Goal: Task Accomplishment & Management: Use online tool/utility

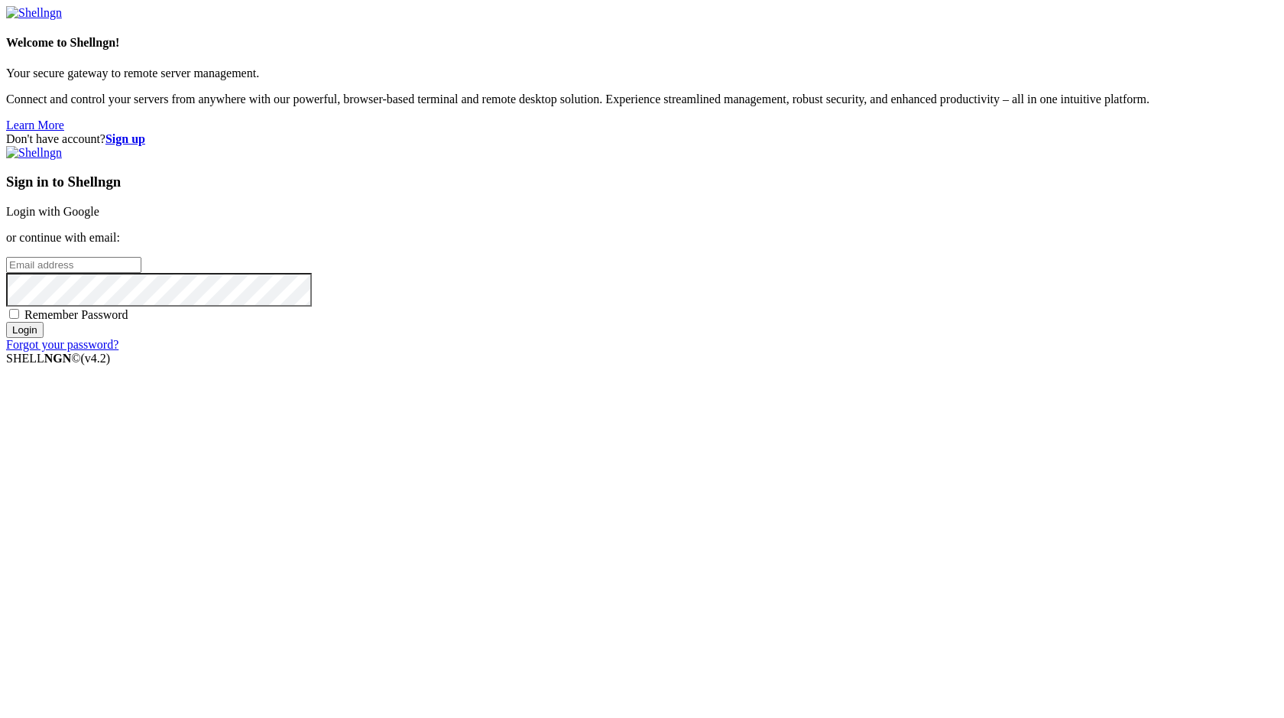
click at [99, 218] on link "Login with Google" at bounding box center [52, 211] width 93 height 13
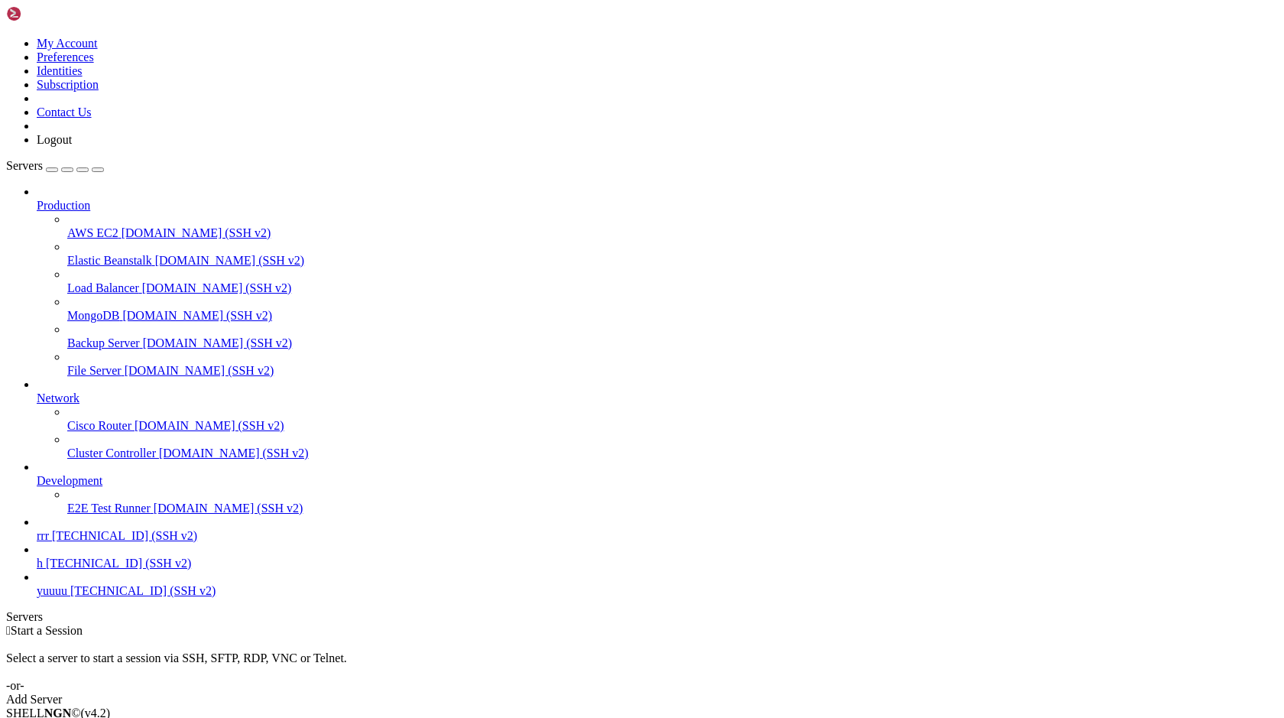
click at [725, 692] on div "Add Server" at bounding box center [642, 699] width 1272 height 14
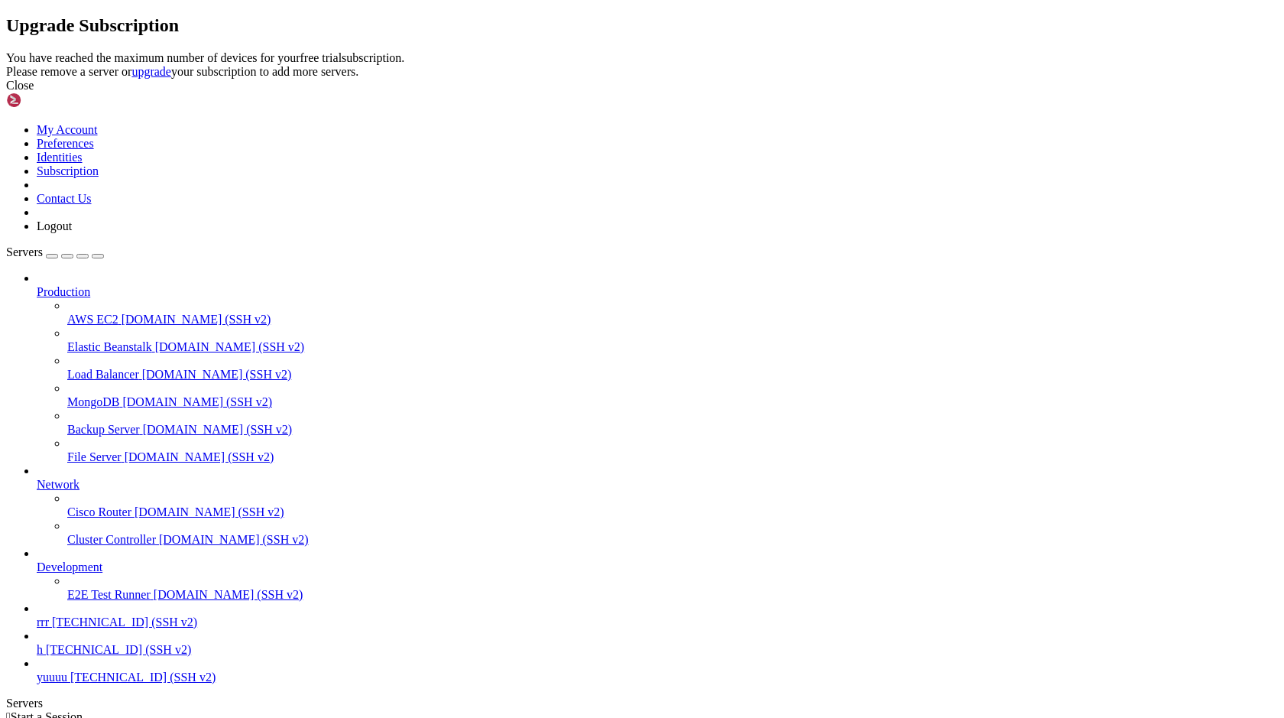
drag, startPoint x: 556, startPoint y: 293, endPoint x: 519, endPoint y: 238, distance: 67.2
click at [527, 92] on div "Upgrade Subscription You have reached the maximum number of devices for your fr…" at bounding box center [642, 53] width 1272 height 77
click at [519, 92] on div "Upgrade Subscription You have reached the maximum number of devices for your fr…" at bounding box center [642, 53] width 1272 height 77
click at [6, 51] on icon at bounding box center [6, 51] width 0 height 0
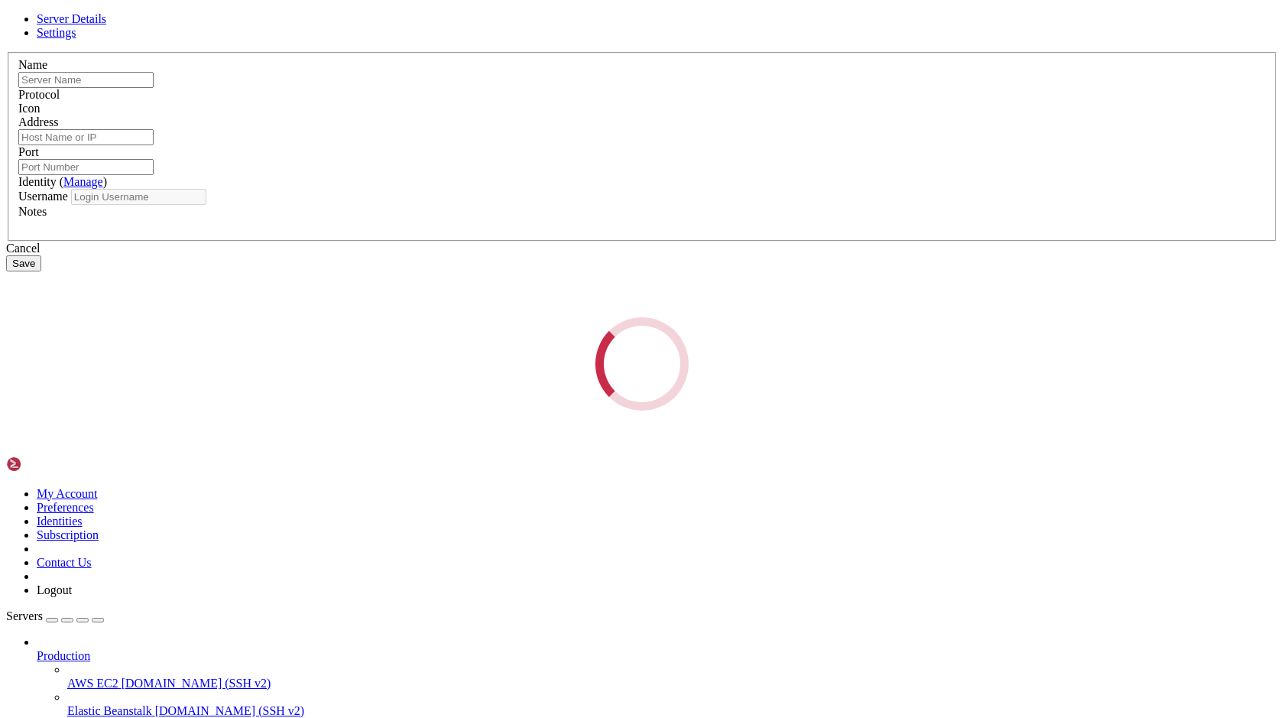
type input "rrr"
type input "147.185.221.18"
type input "25988"
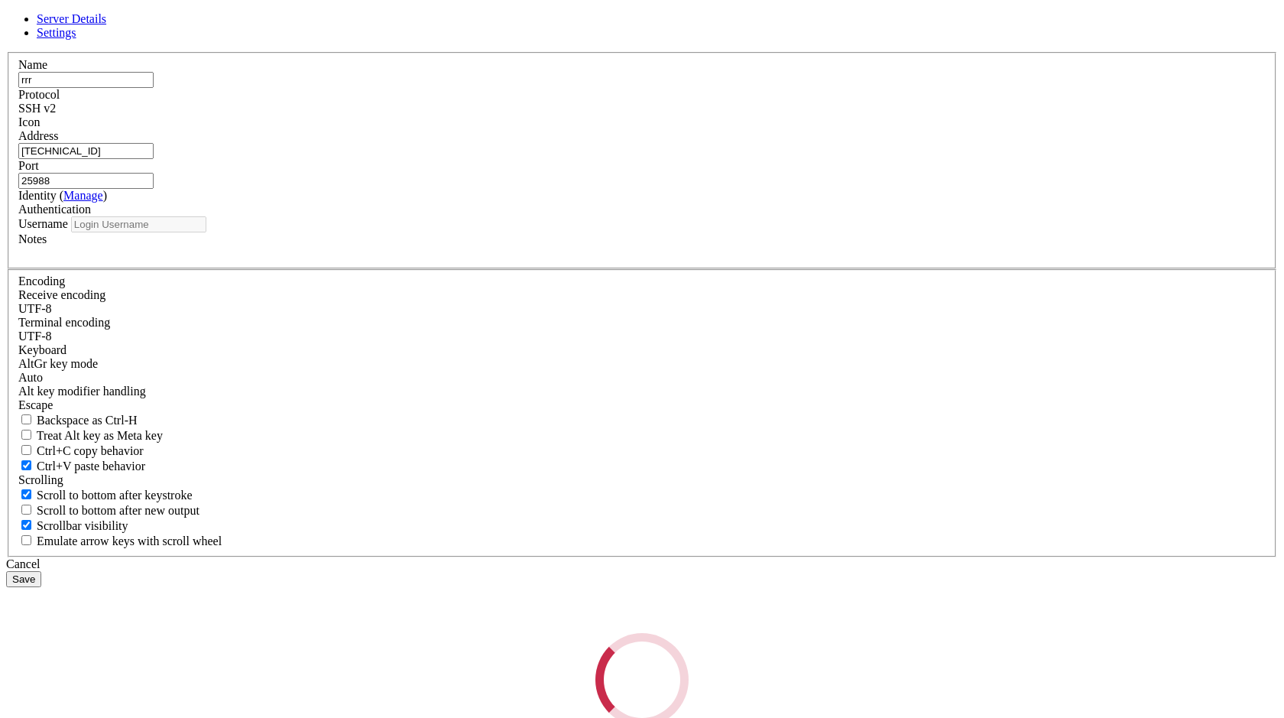
type input "root"
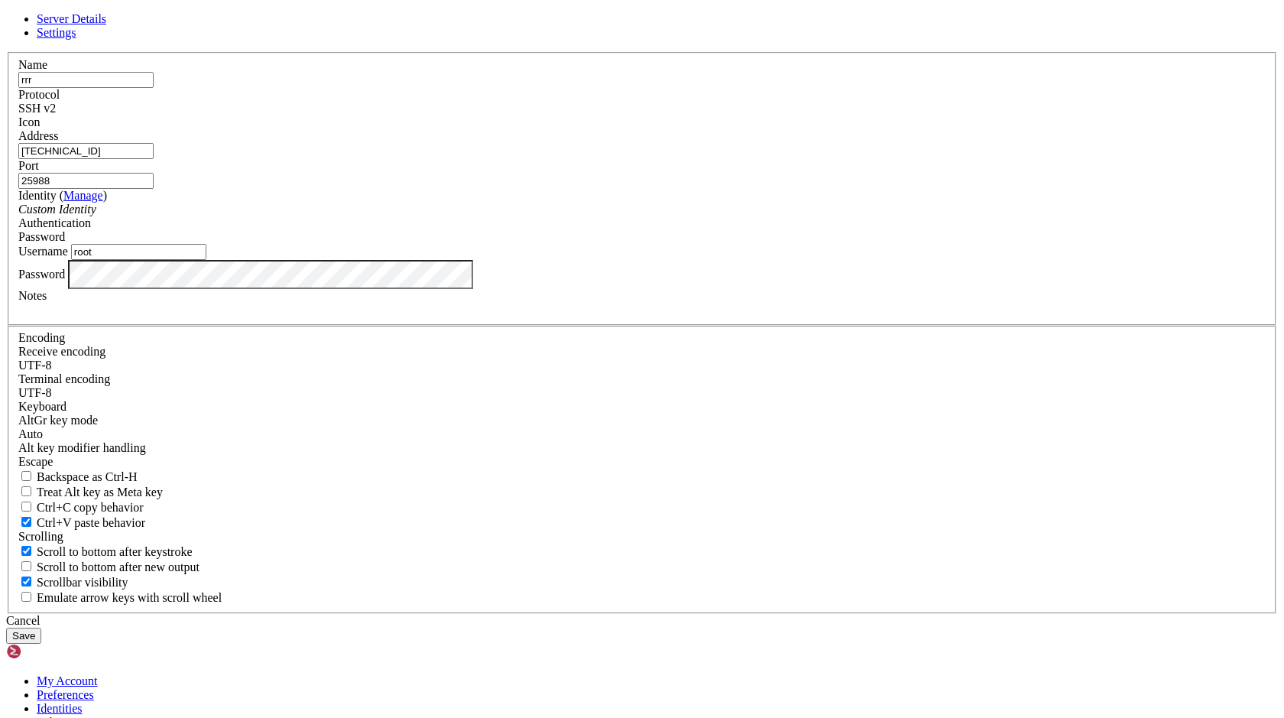
click at [154, 159] on input "147.185.221.18" at bounding box center [85, 151] width 135 height 16
paste input "37.175.89.56"
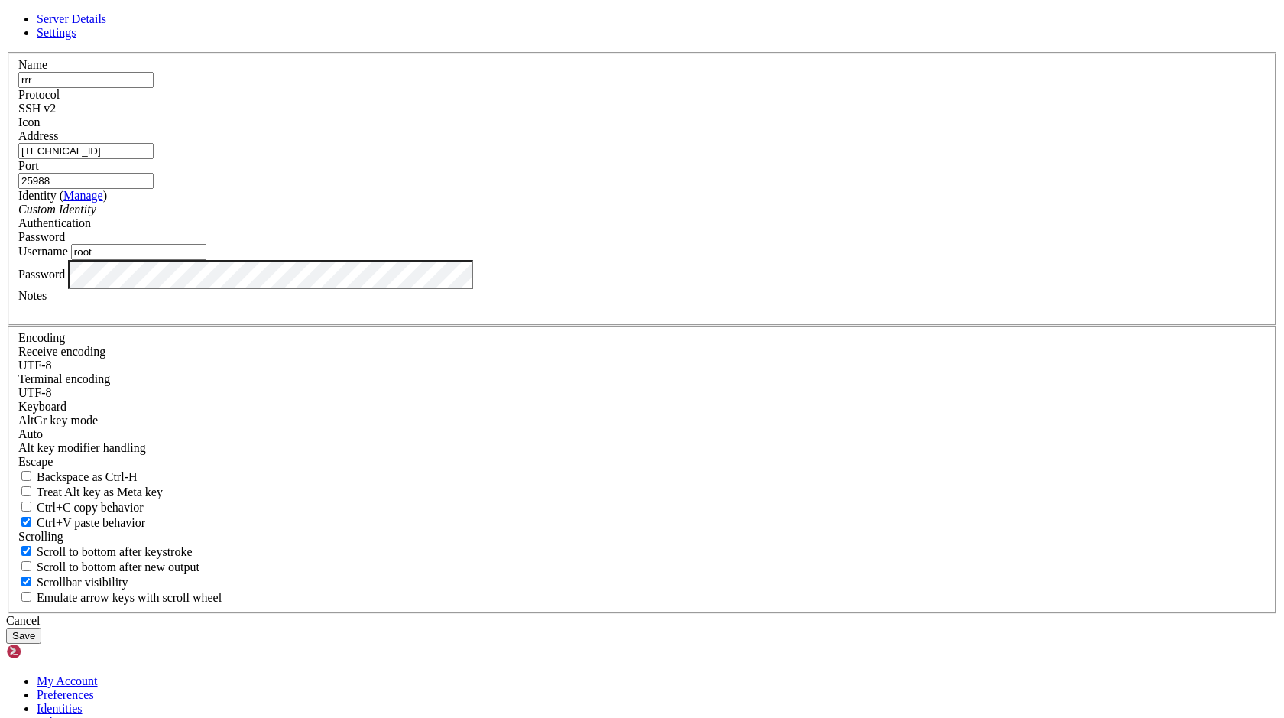
type input "[TECHNICAL_ID]"
click at [41, 627] on button "Save" at bounding box center [23, 635] width 35 height 16
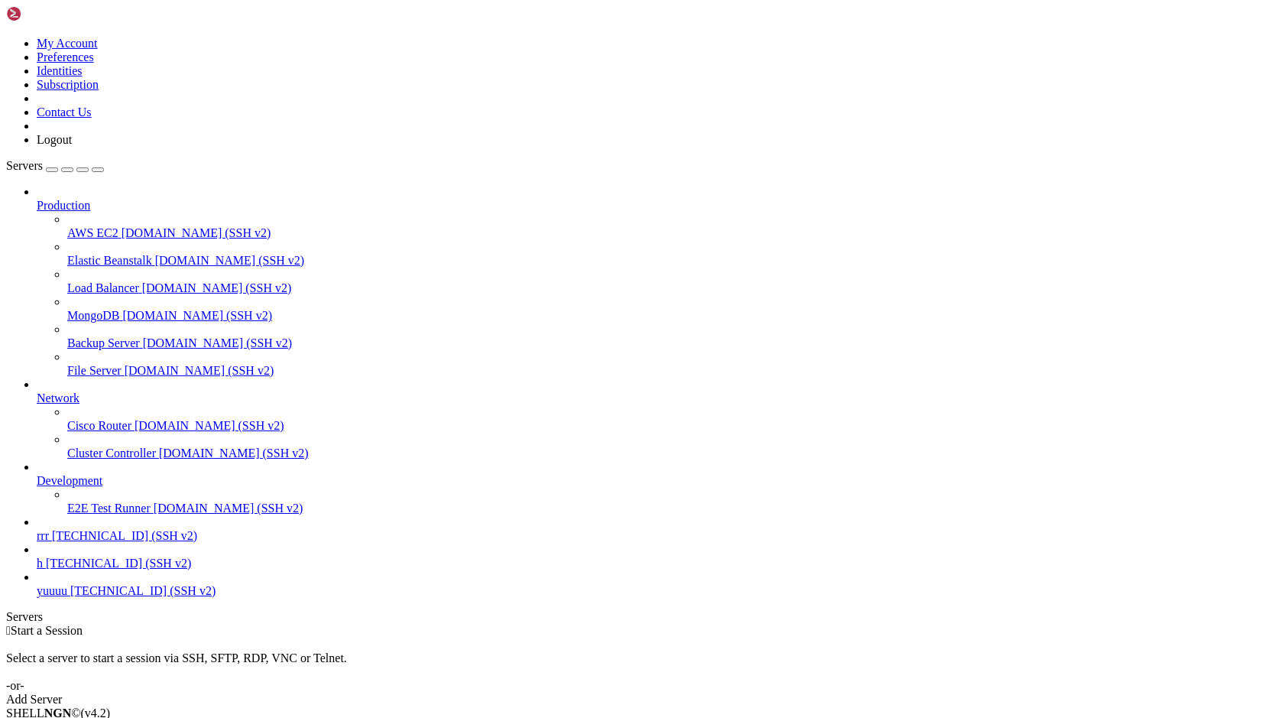
click at [89, 542] on span "[TECHNICAL_ID] (SSH v2)" at bounding box center [124, 535] width 145 height 13
click at [152, 542] on span "[TECHNICAL_ID] (SSH v2)" at bounding box center [124, 535] width 145 height 13
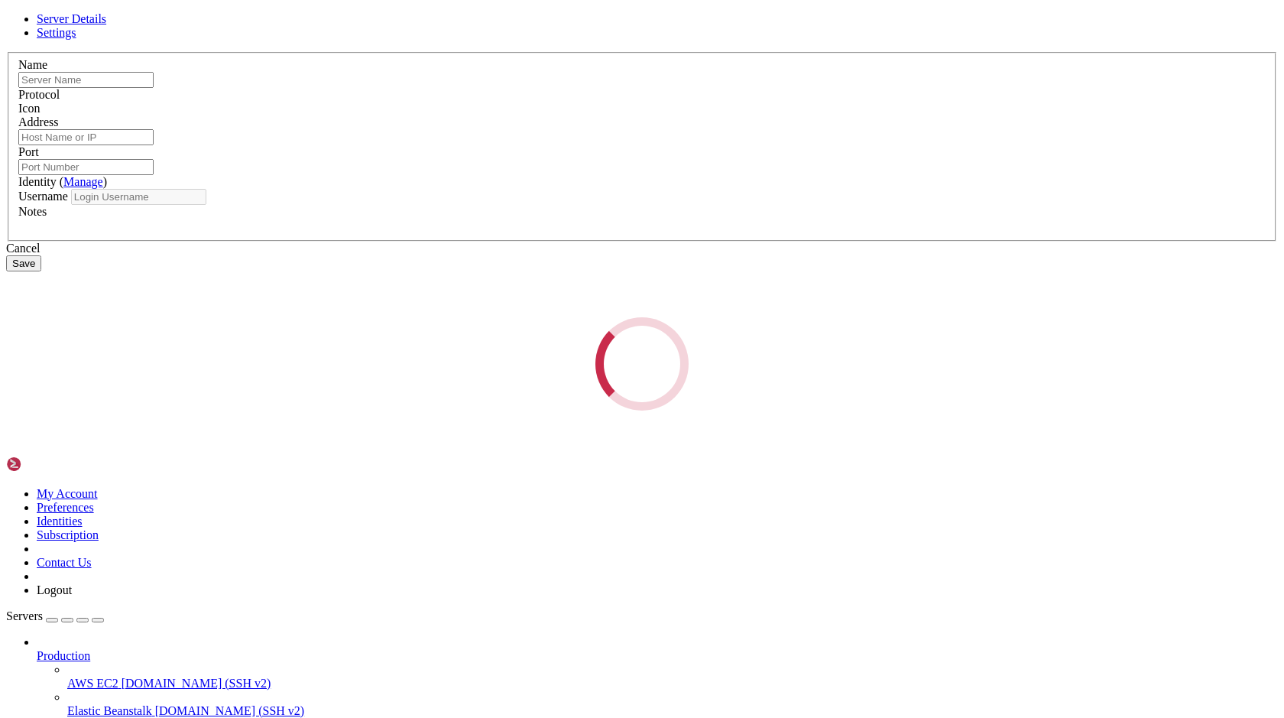
type input "rrr"
type input "[TECHNICAL_ID]"
type input "25988"
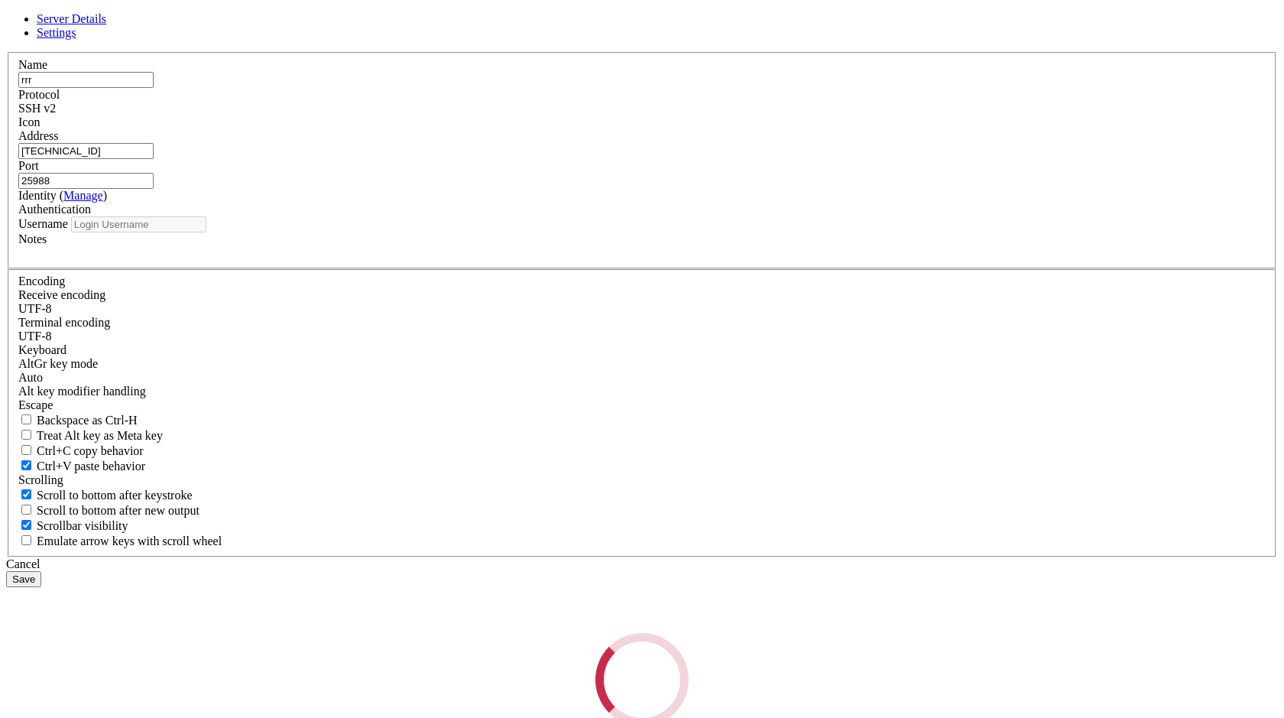
type input "root"
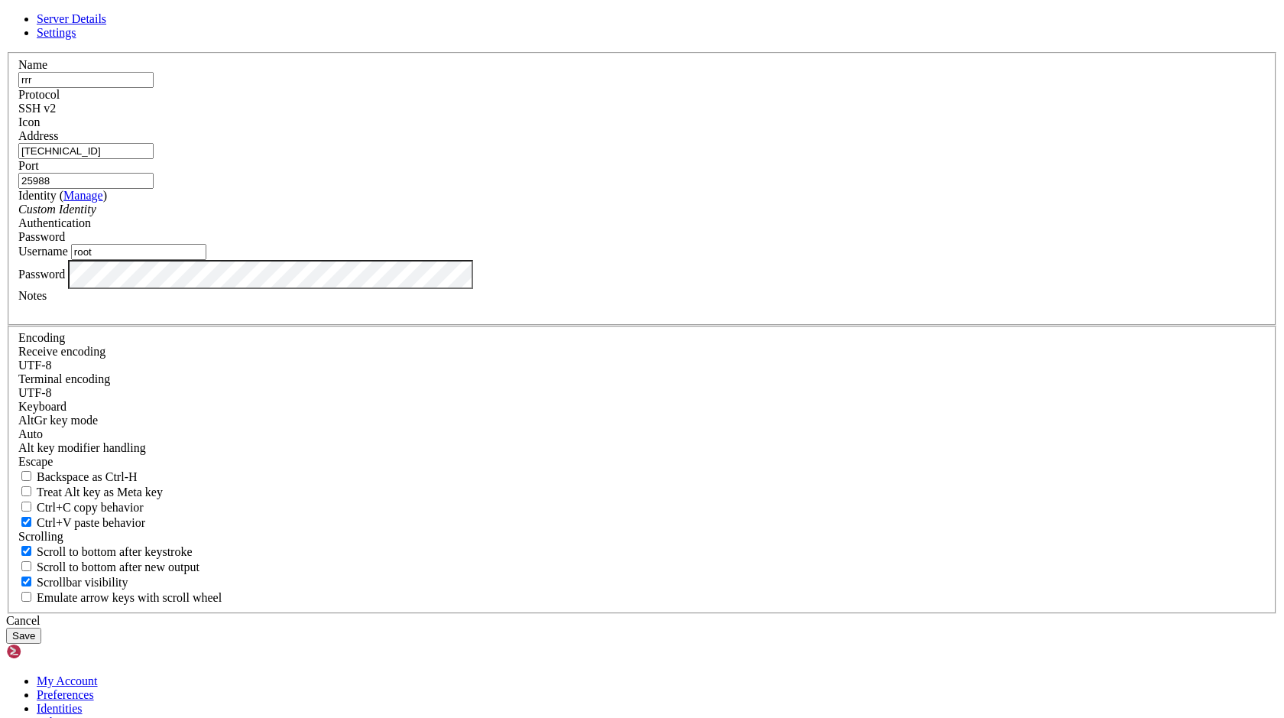
click at [154, 189] on input "25988" at bounding box center [85, 181] width 135 height 16
type input "22"
click at [41, 627] on button "Save" at bounding box center [23, 635] width 35 height 16
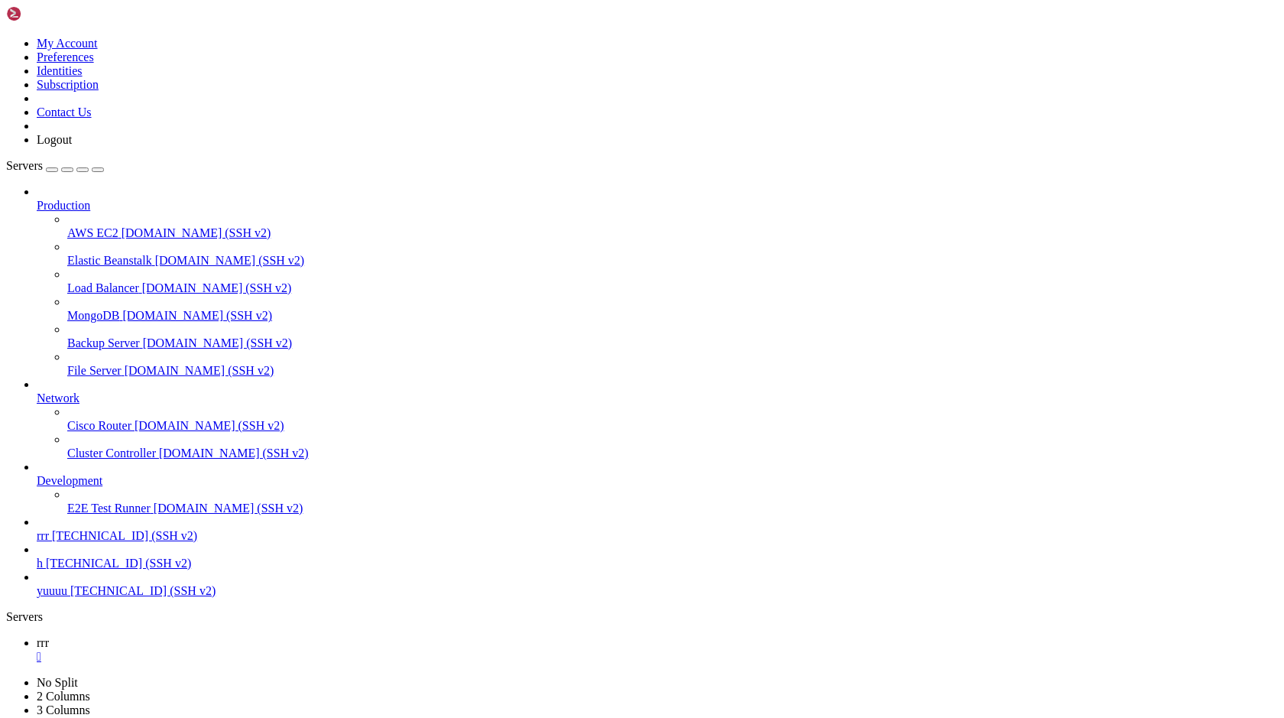
click at [49, 542] on span "rrr" at bounding box center [43, 535] width 12 height 13
drag, startPoint x: 481, startPoint y: 1195, endPoint x: 510, endPoint y: 1187, distance: 30.0
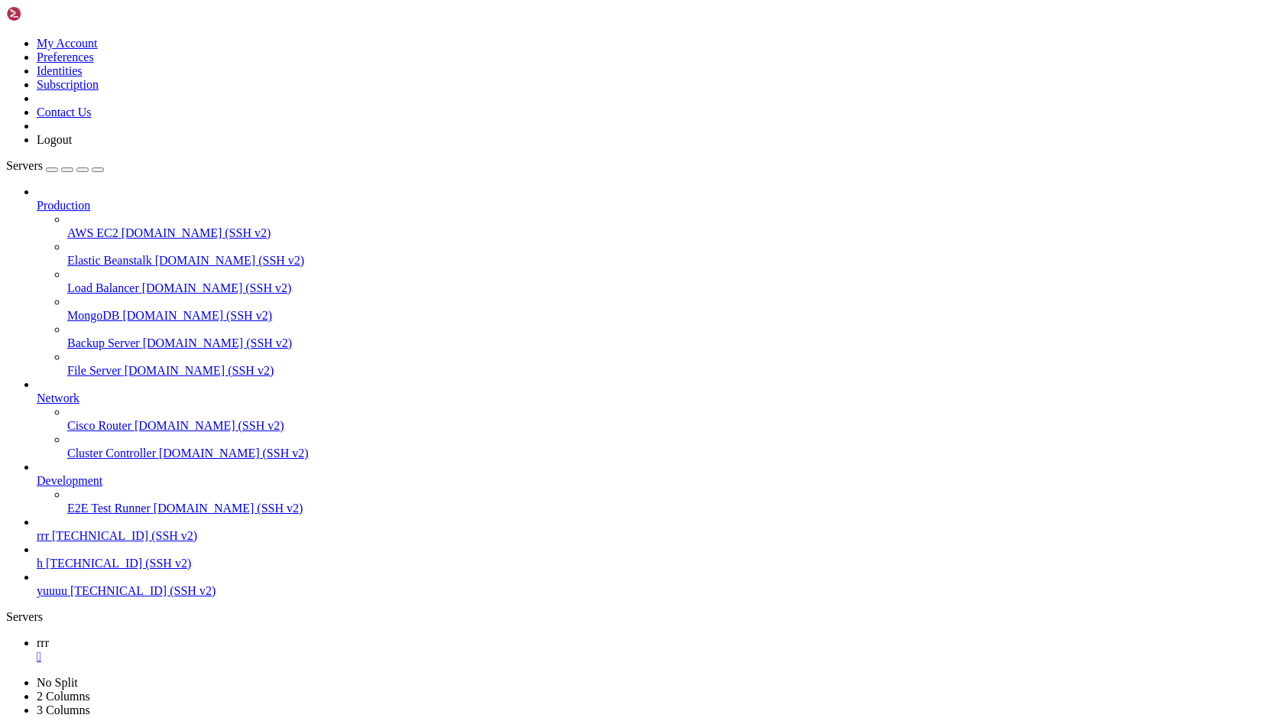
drag, startPoint x: 837, startPoint y: 1107, endPoint x: 467, endPoint y: 1095, distance: 370.1
drag, startPoint x: 708, startPoint y: 1502, endPoint x: 86, endPoint y: 1505, distance: 621.3
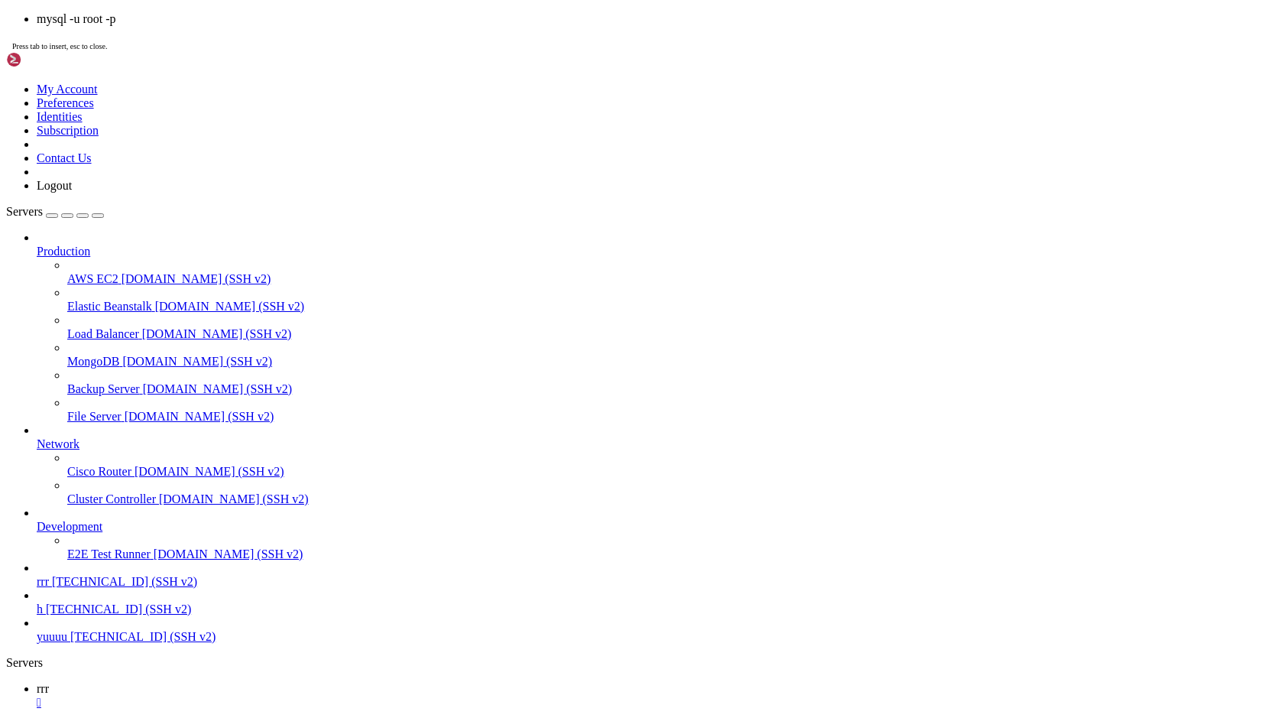
drag, startPoint x: 791, startPoint y: 647, endPoint x: 607, endPoint y: 555, distance: 205.8
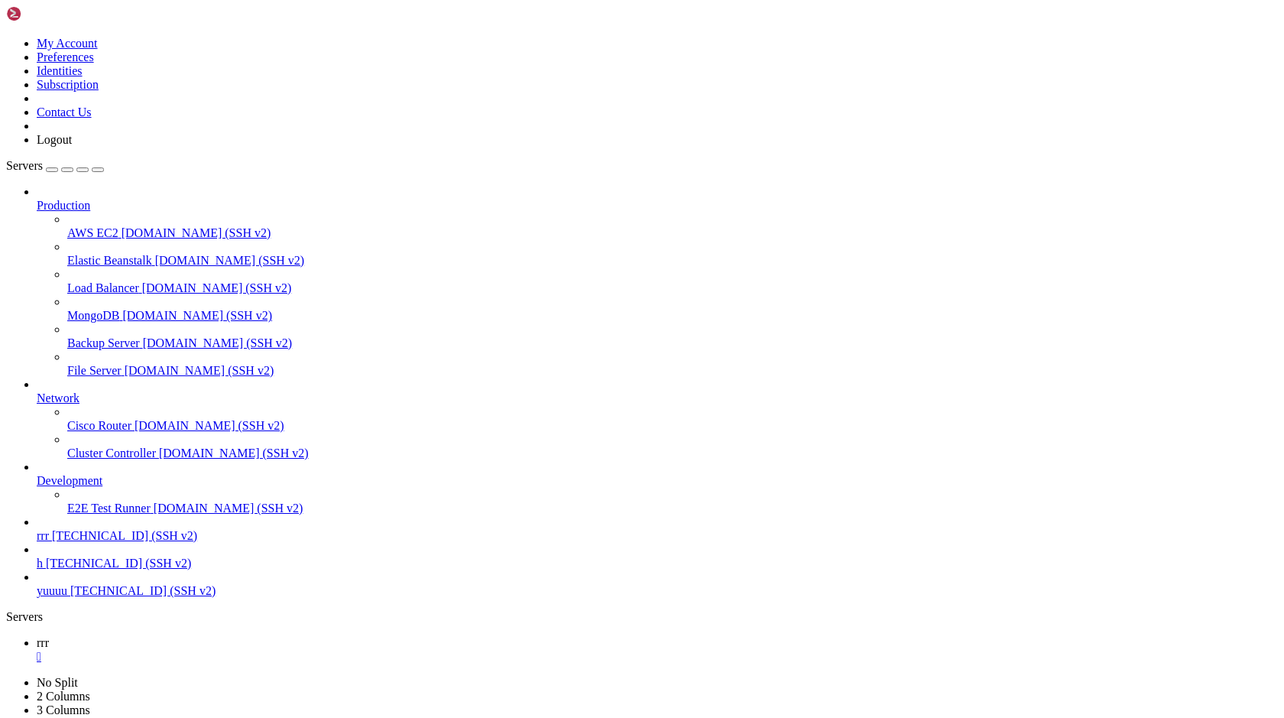
scroll to position [41624, 0]
drag, startPoint x: 394, startPoint y: 1333, endPoint x: 784, endPoint y: 1320, distance: 390.7
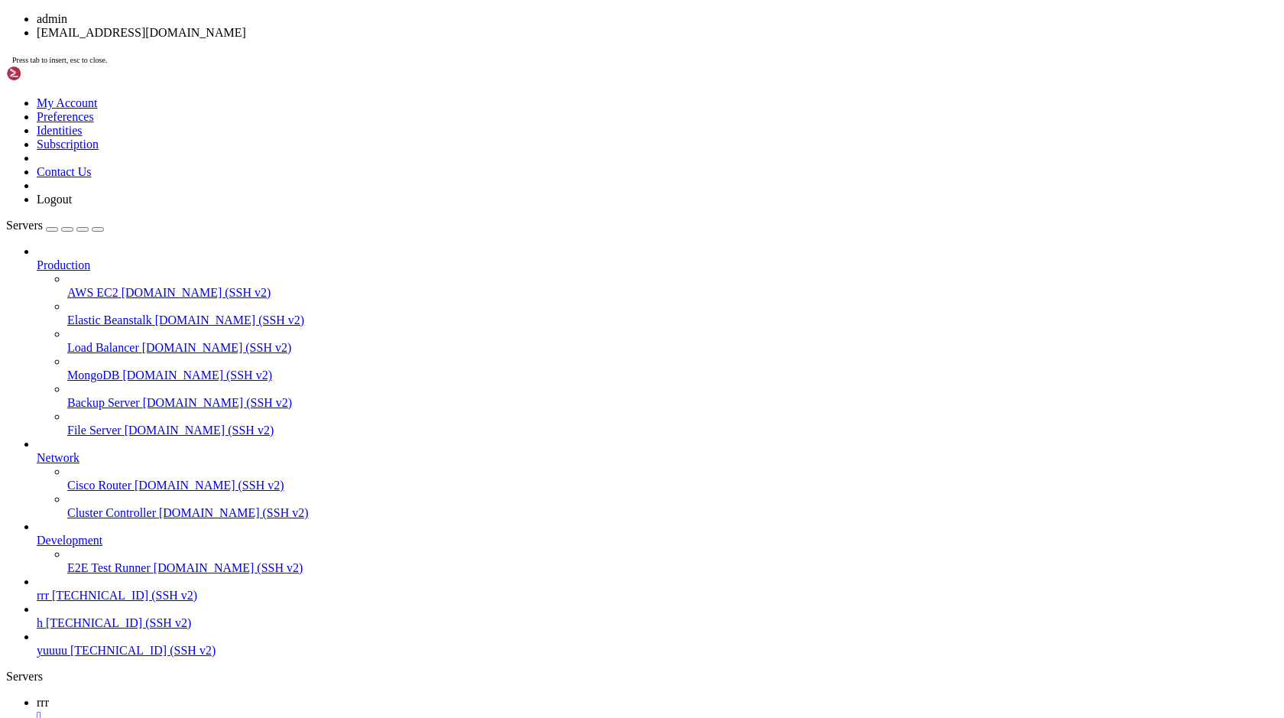
drag, startPoint x: 1071, startPoint y: 635, endPoint x: 1074, endPoint y: 651, distance: 16.2
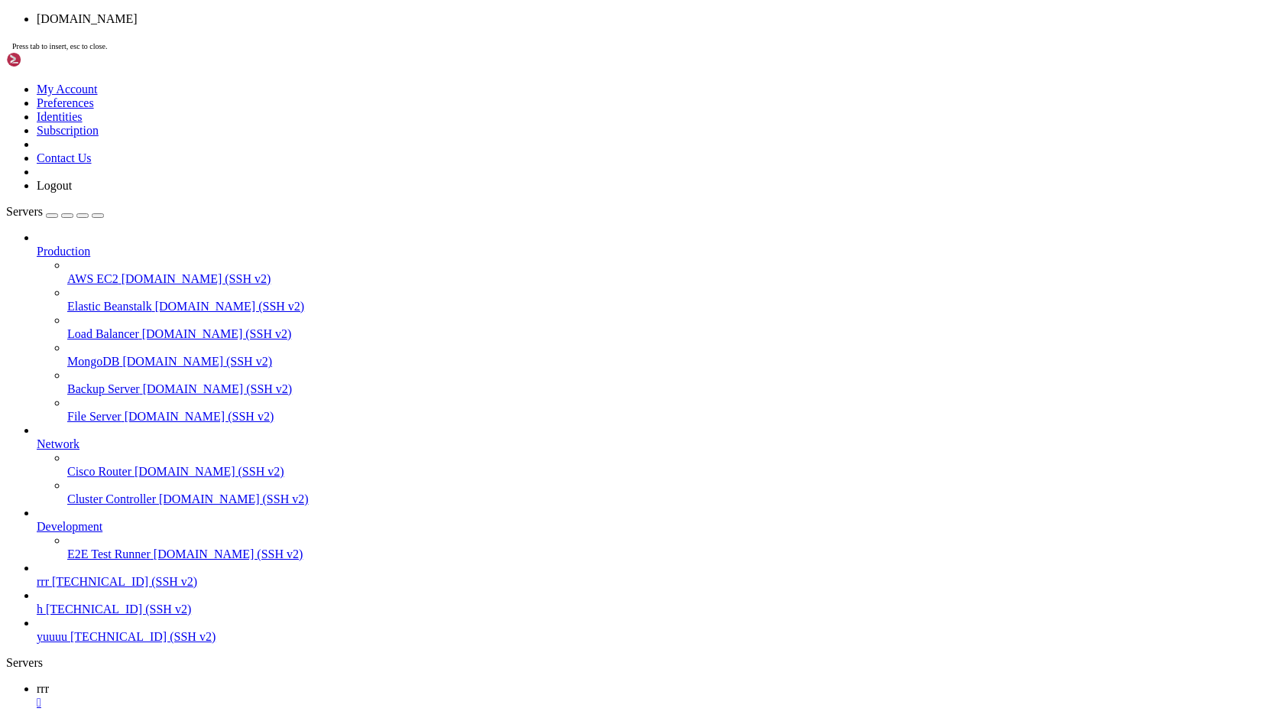
drag, startPoint x: 724, startPoint y: 641, endPoint x: 628, endPoint y: 514, distance: 158.8
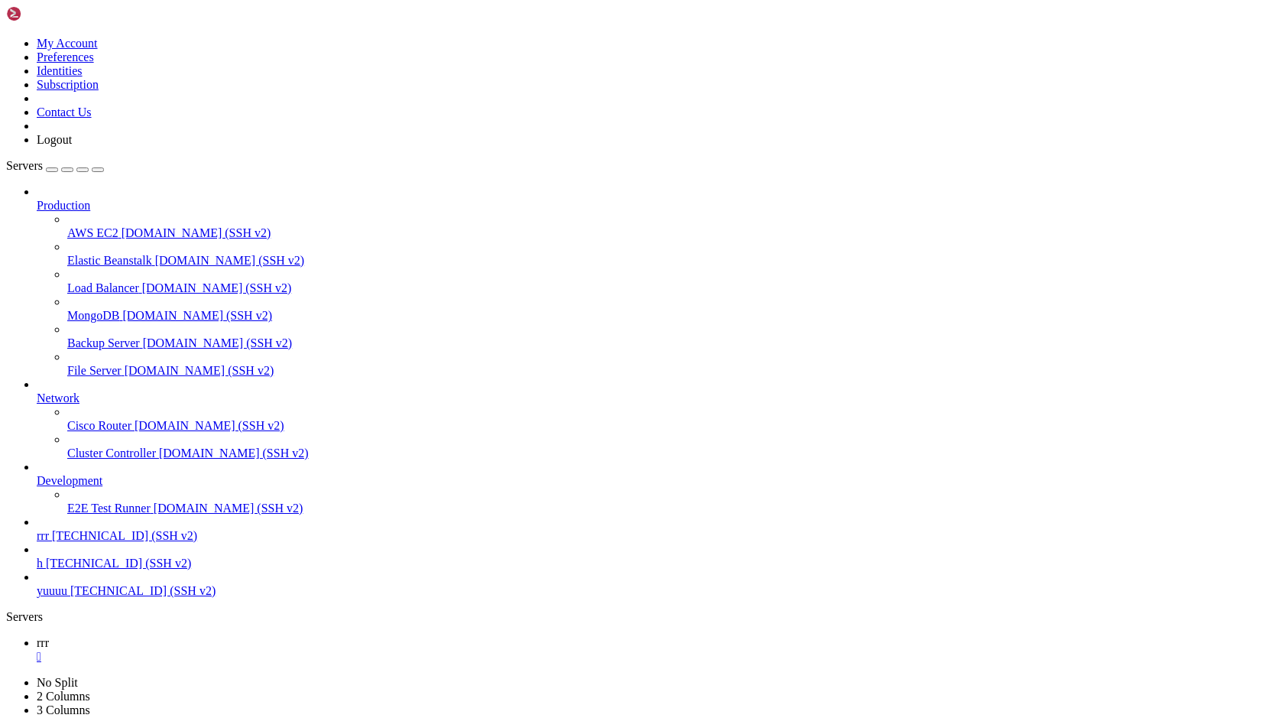
scroll to position [79241, 0]
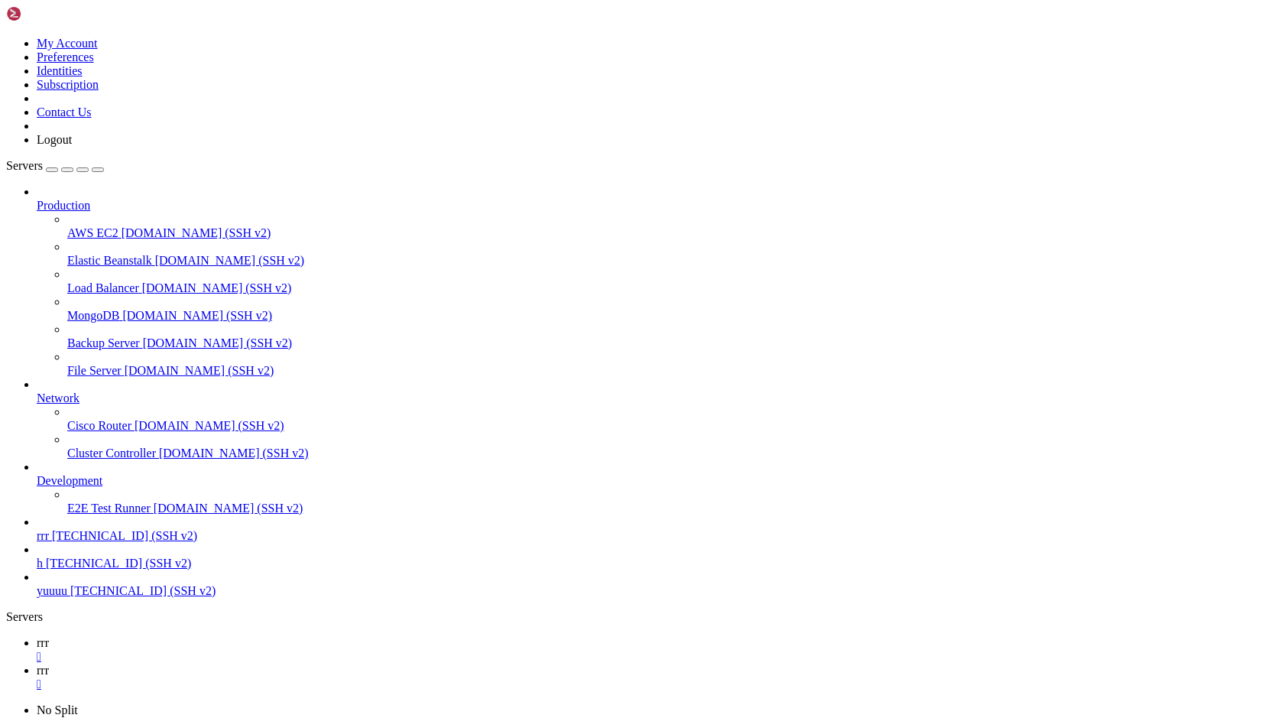
type input "/var/www"
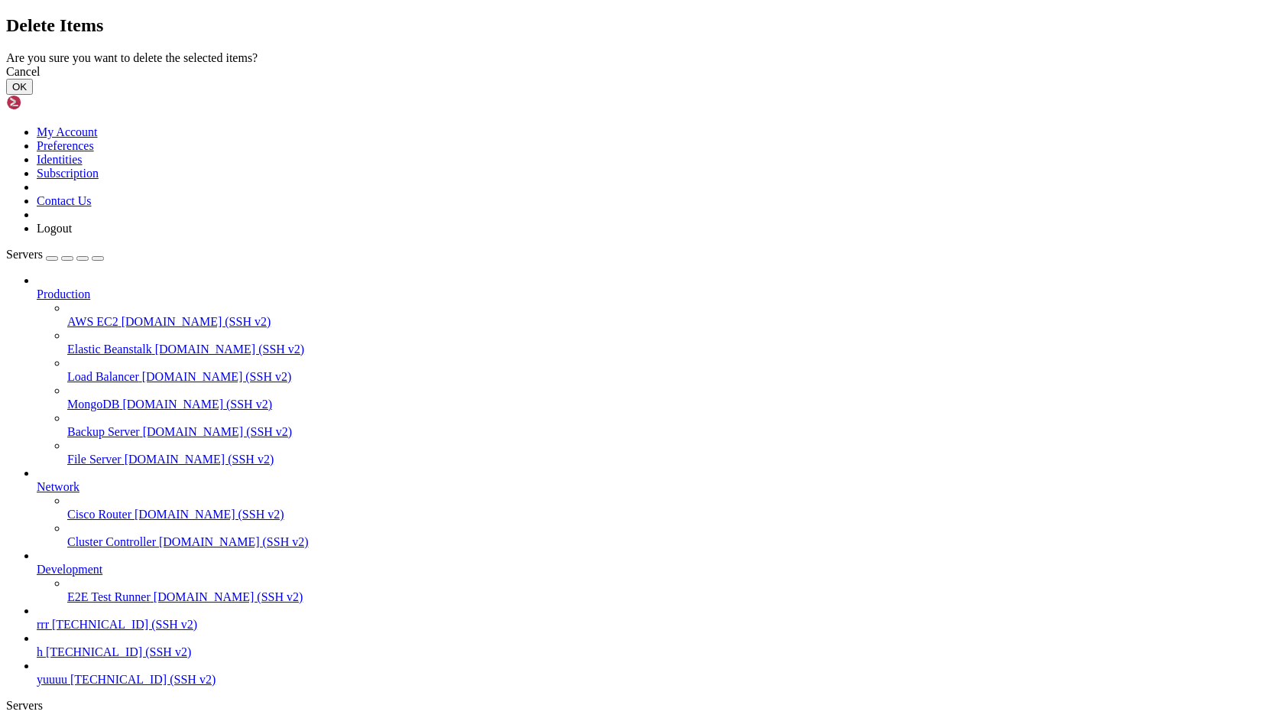
drag, startPoint x: 559, startPoint y: 306, endPoint x: 329, endPoint y: 296, distance: 230.3
click at [329, 95] on div "Delete Items Are you sure you want to delete the selected items? Cancel OK" at bounding box center [642, 54] width 1272 height 79
click at [822, 95] on div "Cancel OK" at bounding box center [642, 80] width 1272 height 30
click at [33, 95] on button "OK" at bounding box center [19, 87] width 27 height 16
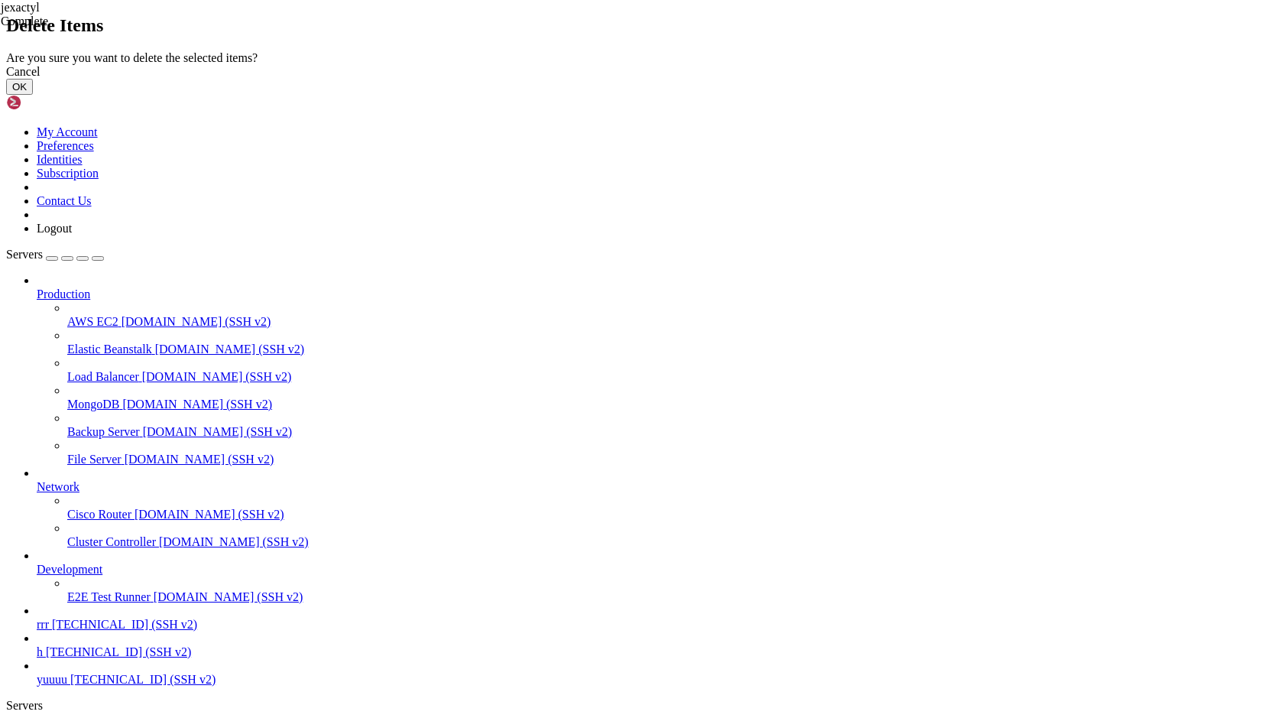
click at [33, 95] on button "OK" at bounding box center [19, 87] width 27 height 16
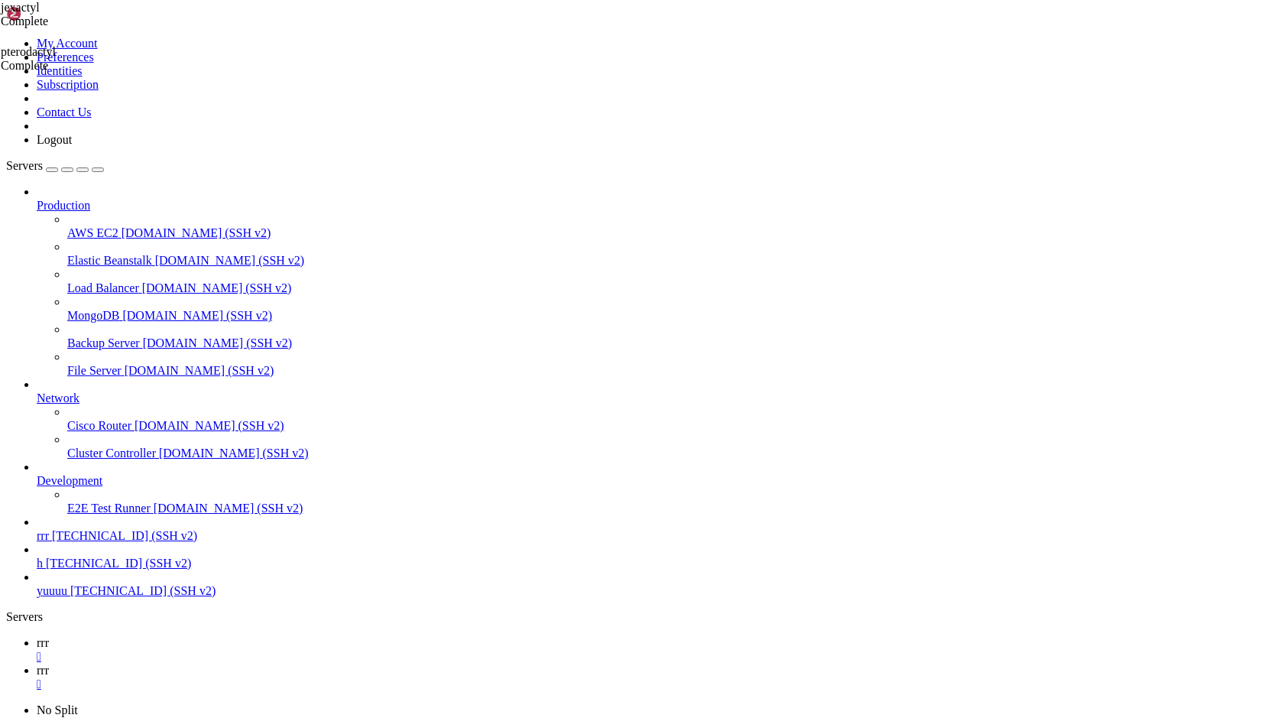
click at [233, 636] on link "rrr " at bounding box center [657, 650] width 1241 height 28
drag, startPoint x: 318, startPoint y: 1342, endPoint x: 267, endPoint y: 1272, distance: 86.4
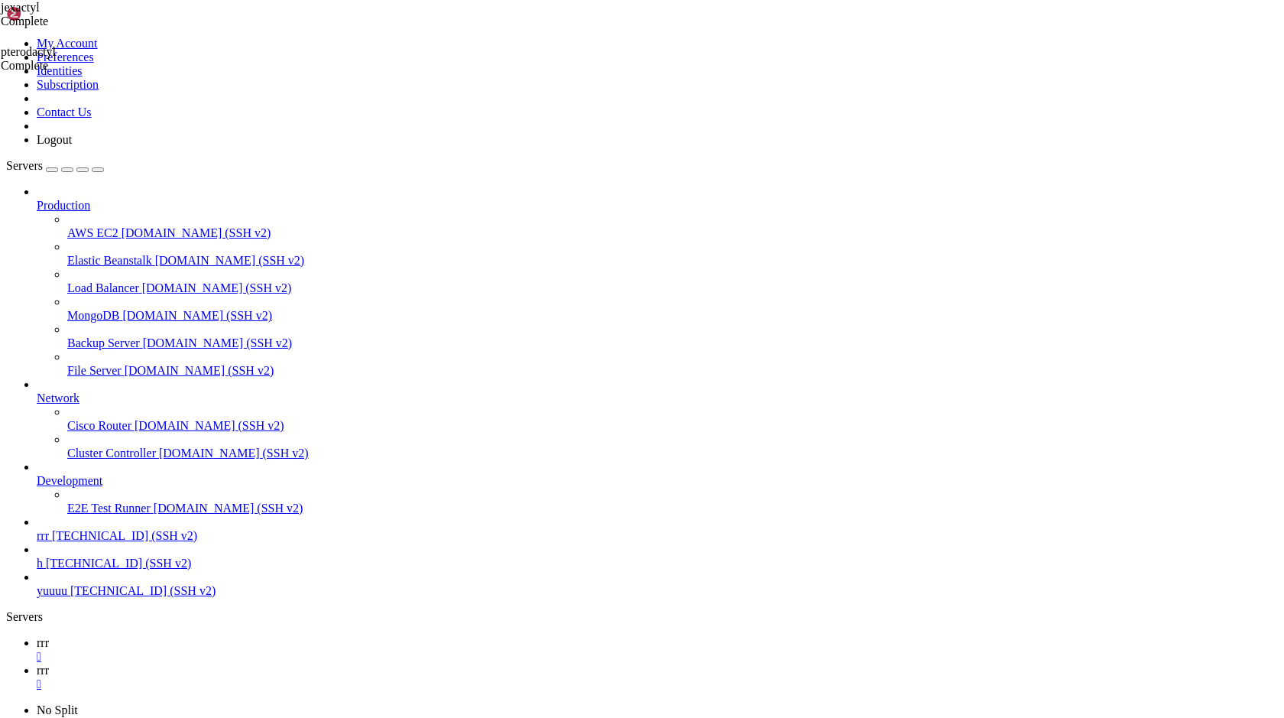
drag, startPoint x: 496, startPoint y: 1519, endPoint x: 406, endPoint y: 1500, distance: 92.0
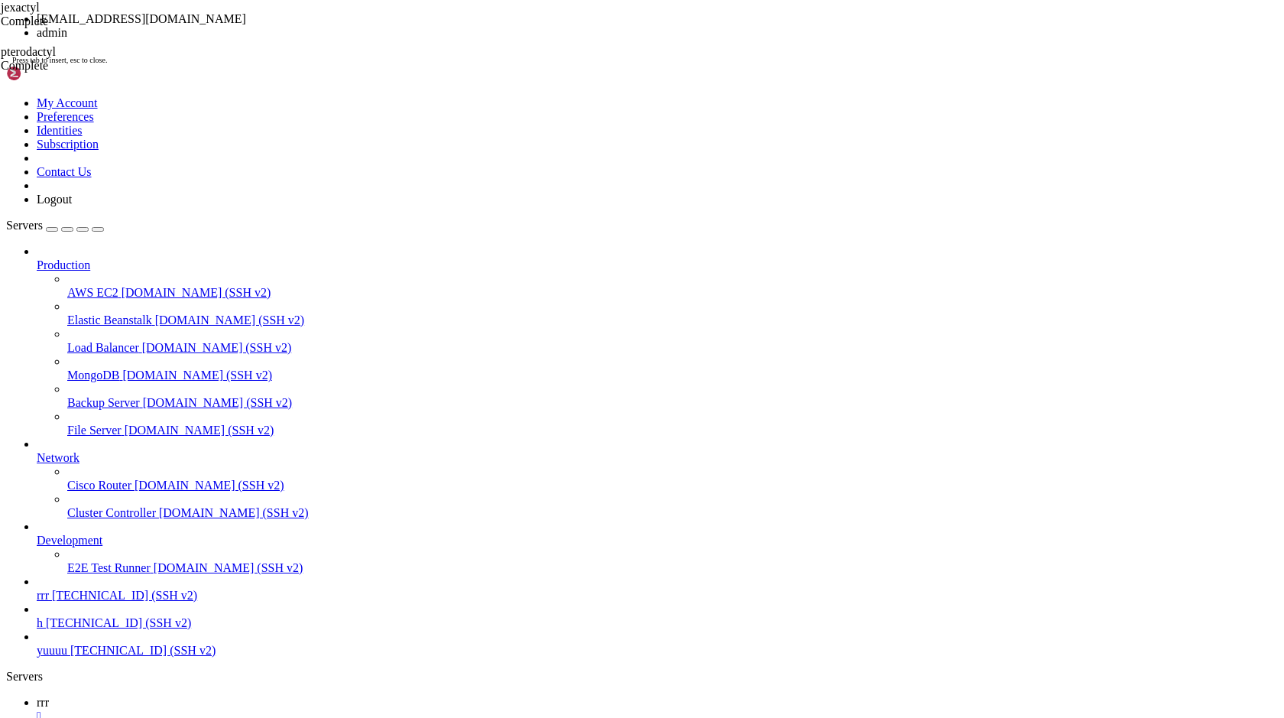
drag, startPoint x: 682, startPoint y: 620, endPoint x: 491, endPoint y: 544, distance: 206.2
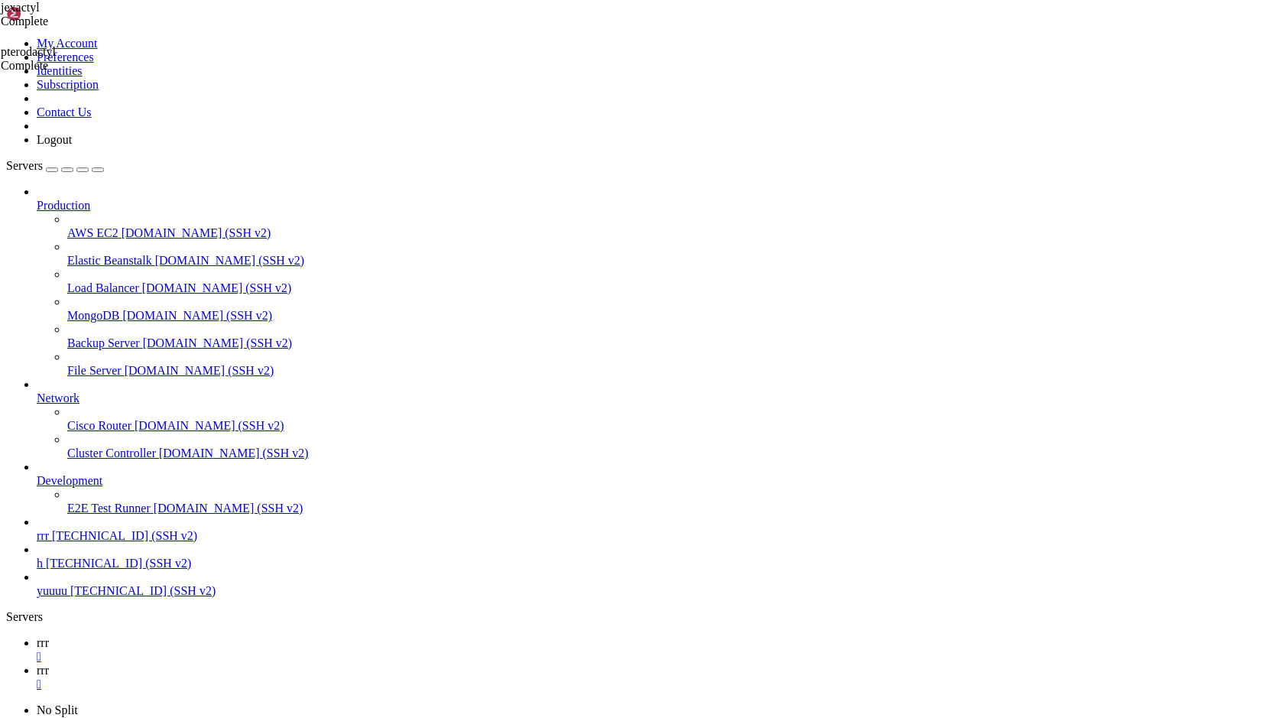
scroll to position [80541, 0]
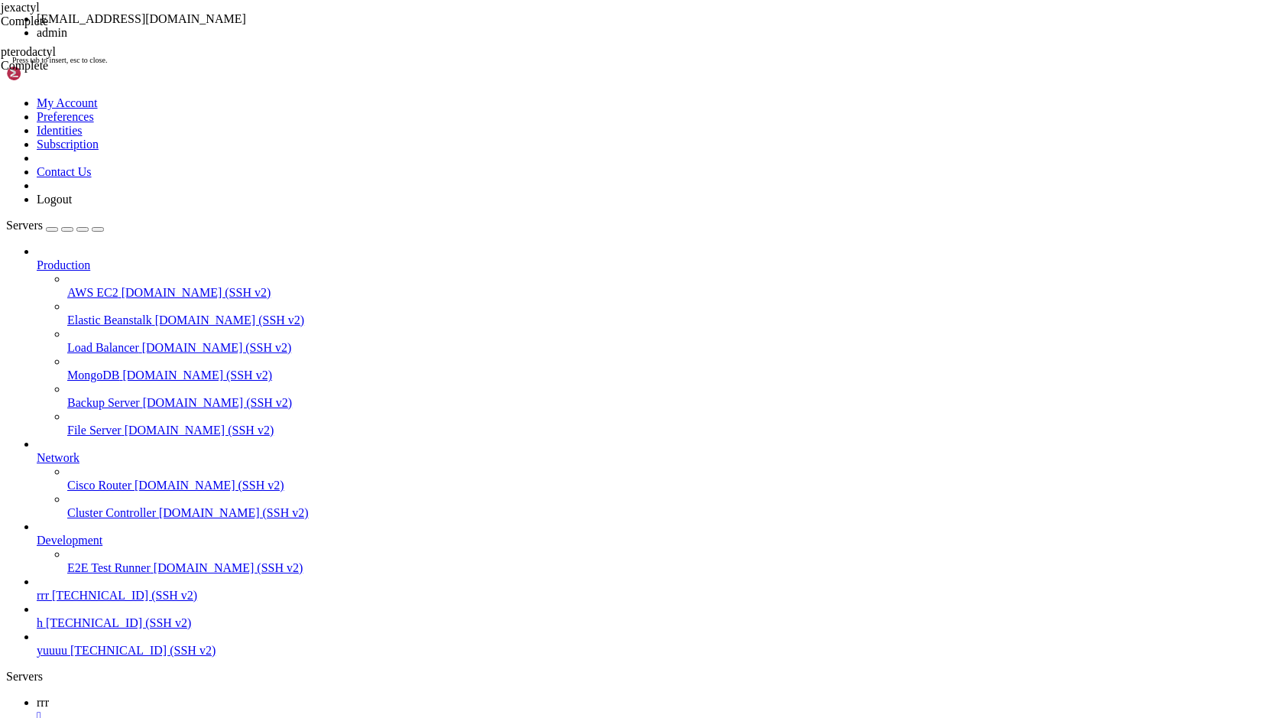
drag, startPoint x: 640, startPoint y: 652, endPoint x: 582, endPoint y: 418, distance: 241.0
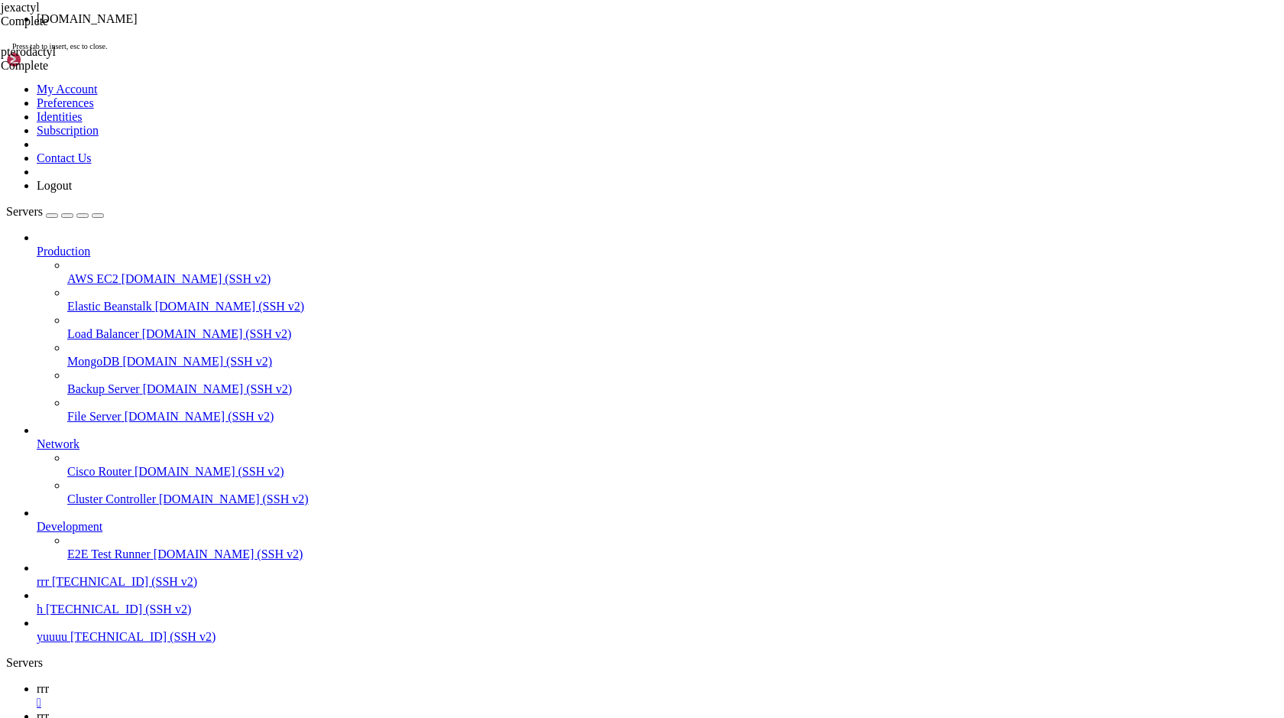
drag, startPoint x: 676, startPoint y: 650, endPoint x: 578, endPoint y: 496, distance: 182.5
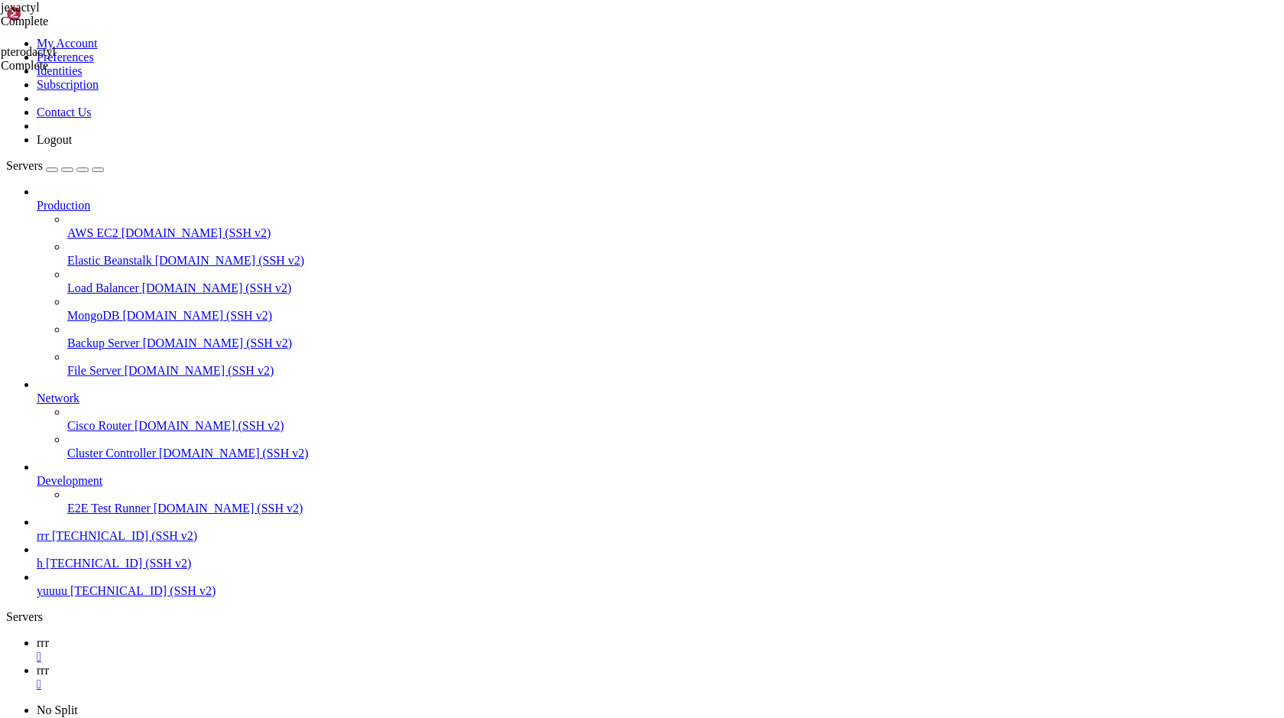
scroll to position [116453, 0]
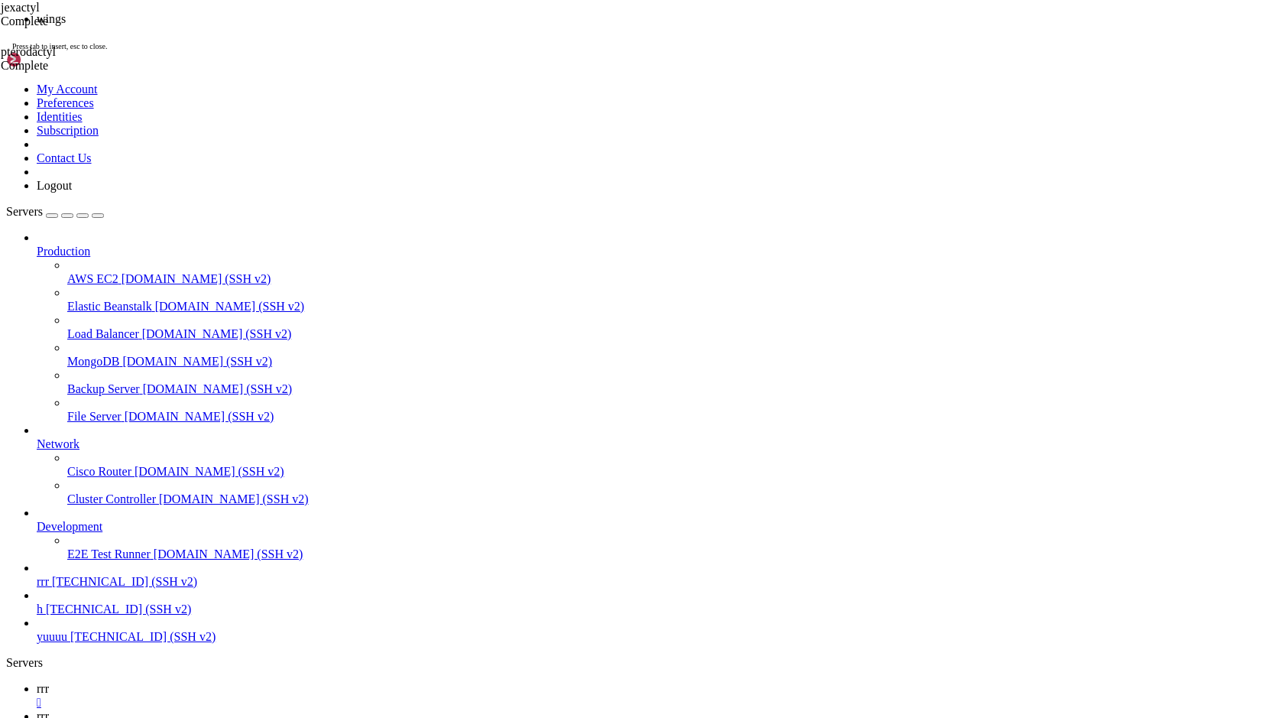
drag, startPoint x: 775, startPoint y: 654, endPoint x: 591, endPoint y: 549, distance: 211.9
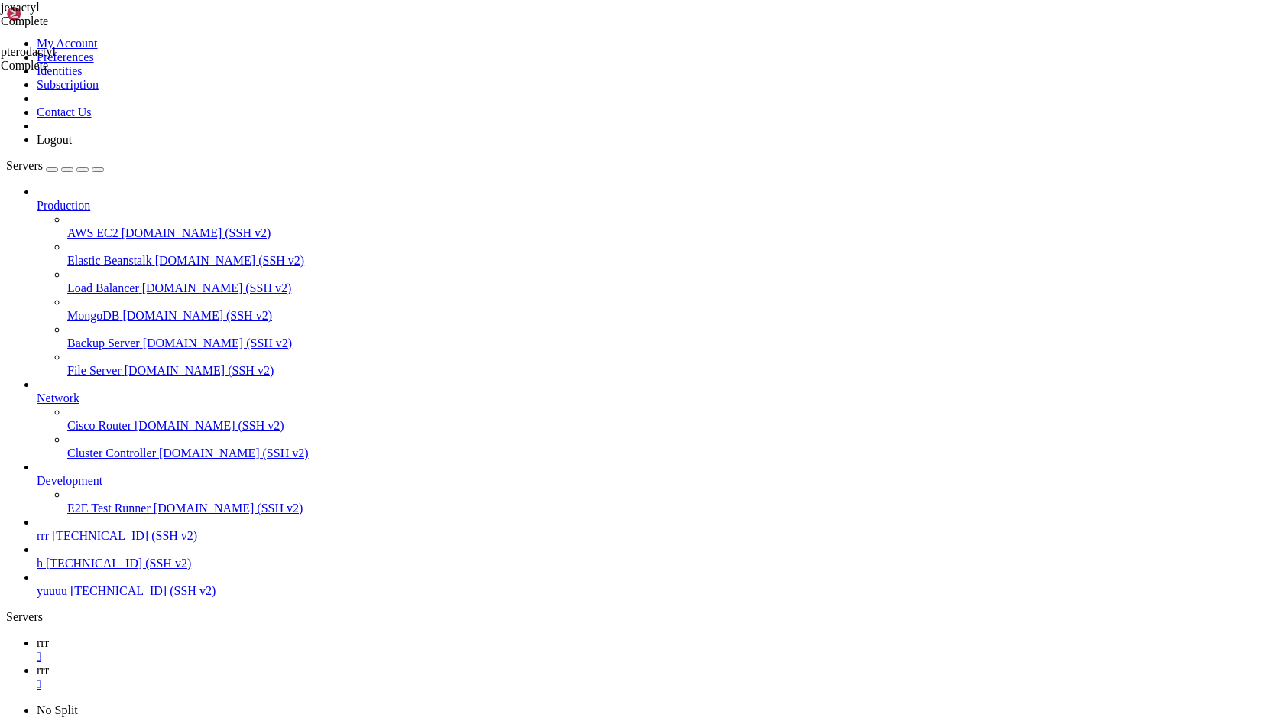
scroll to position [124187, 0]
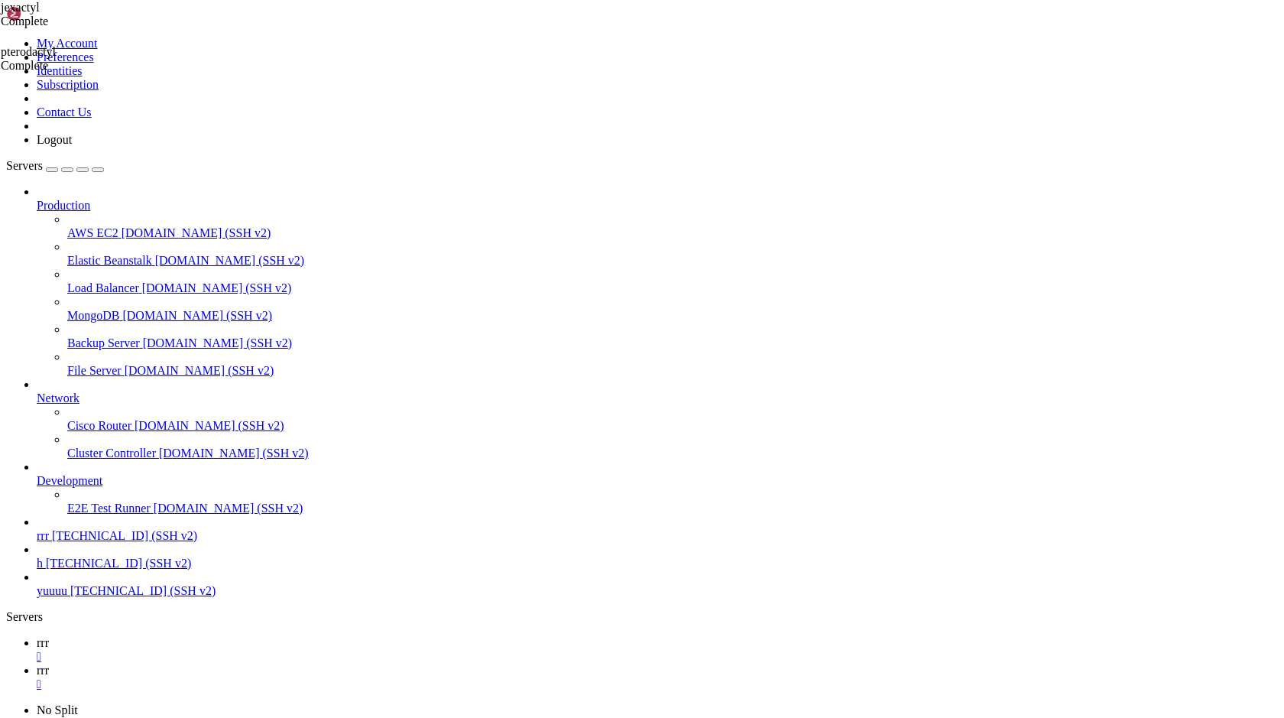
scroll to position [127122, 0]
drag, startPoint x: 221, startPoint y: 1308, endPoint x: 34, endPoint y: 1308, distance: 187.2
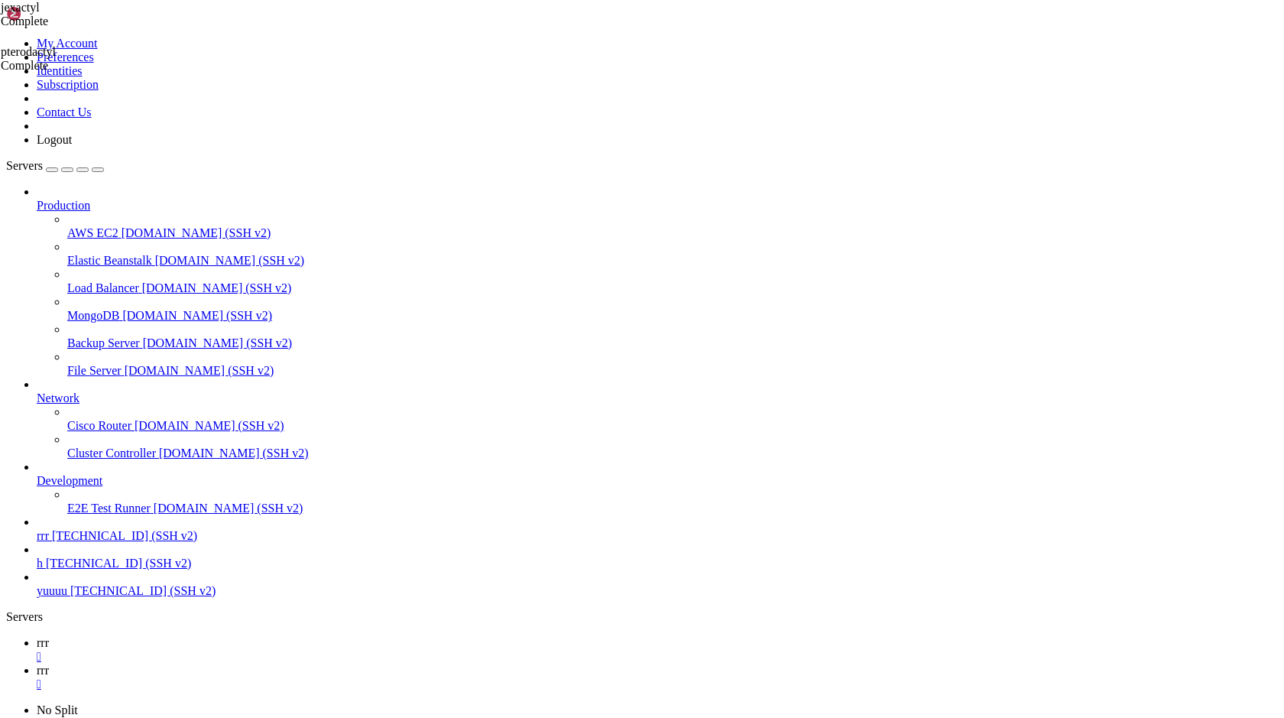
scroll to position [129249, 0]
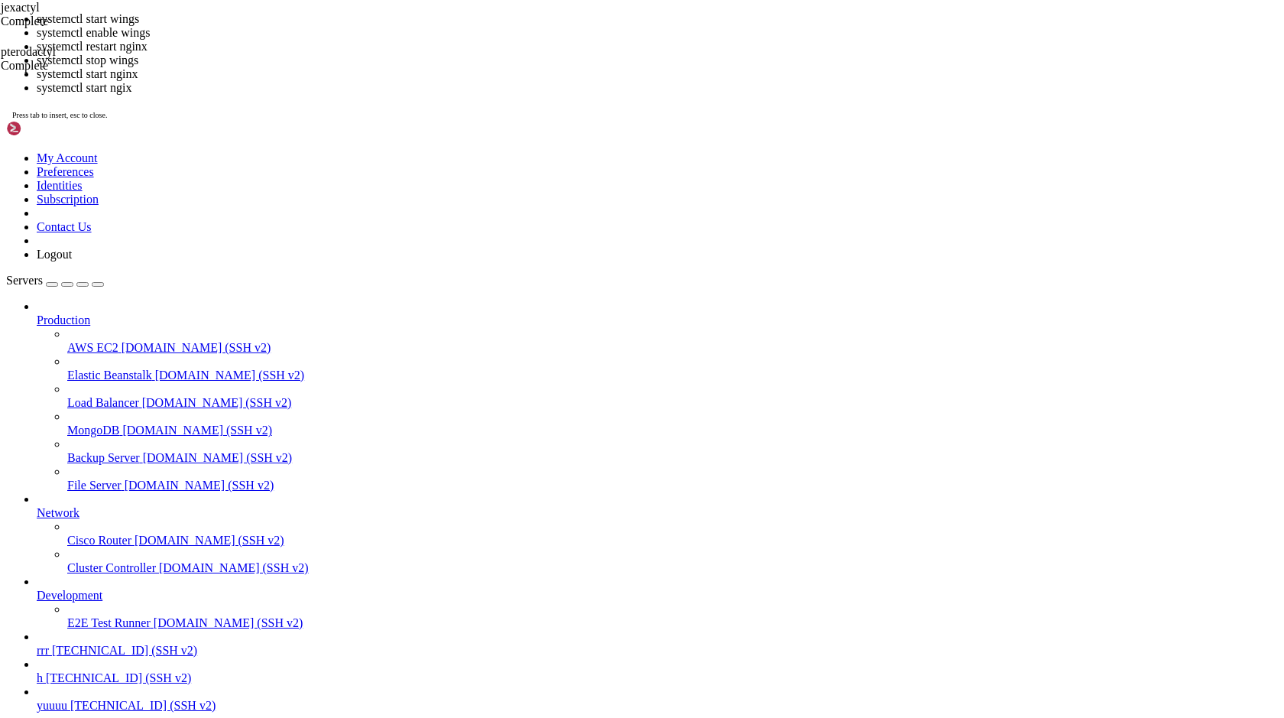
drag, startPoint x: 808, startPoint y: 563, endPoint x: 706, endPoint y: 407, distance: 186.1
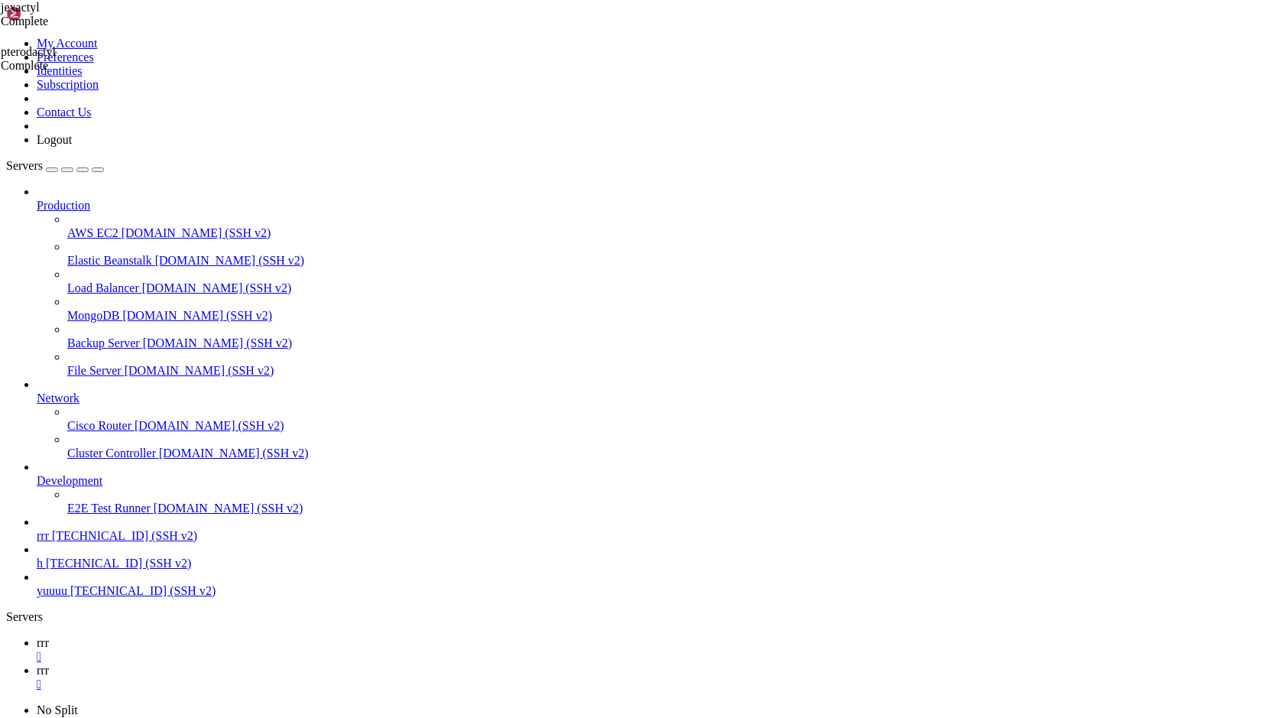
scroll to position [129267, 0]
